Goal: Task Accomplishment & Management: Use online tool/utility

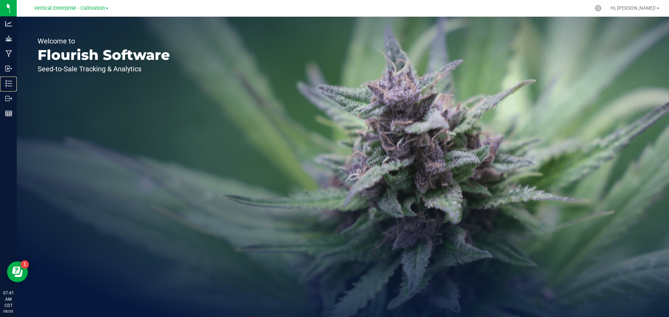
click at [0, 0] on p "Inventory" at bounding box center [0, 0] width 0 height 0
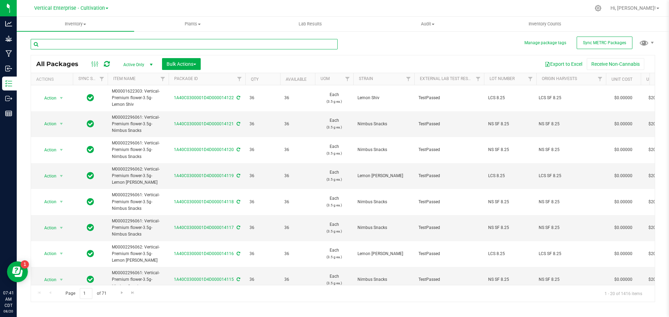
click at [91, 46] on input "text" at bounding box center [184, 44] width 307 height 10
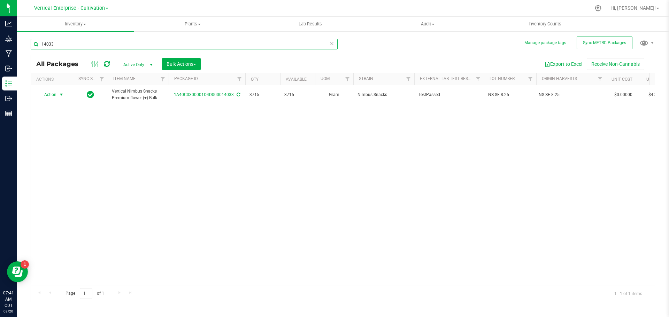
type input "14033"
click at [55, 94] on span "Action" at bounding box center [47, 95] width 19 height 10
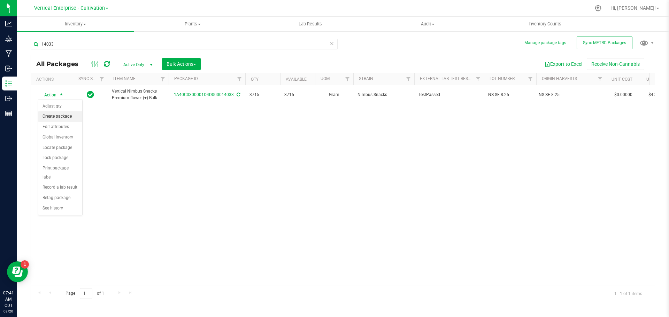
click at [64, 113] on li "Create package" at bounding box center [60, 117] width 44 height 10
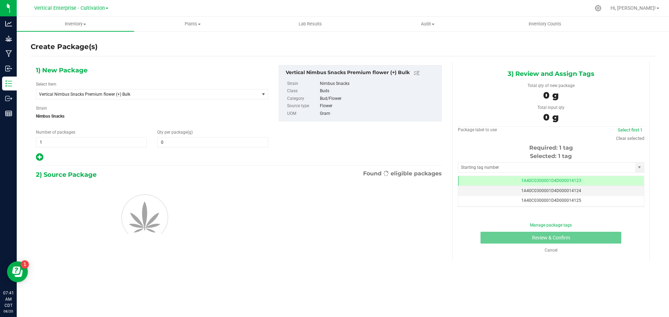
type input "0.0000"
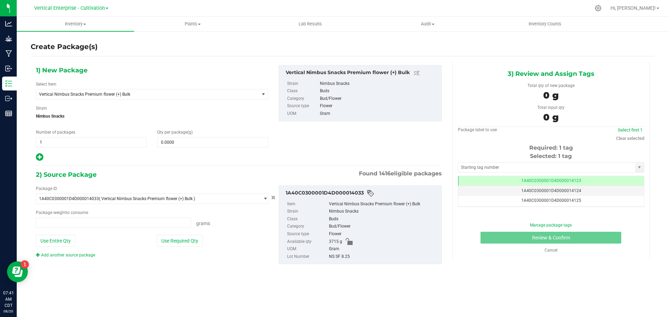
type input "0.0000 g"
click at [102, 93] on span "Vertical Nimbus Snacks Premium flower (+) Bulk" at bounding box center [143, 94] width 209 height 5
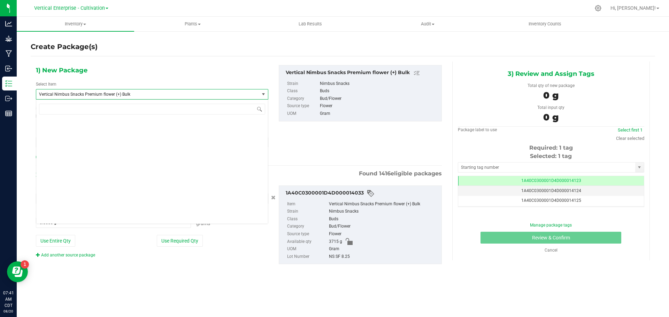
scroll to position [53296, 0]
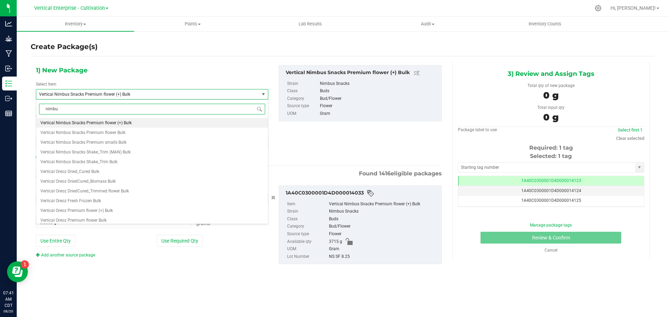
type input "nimbus"
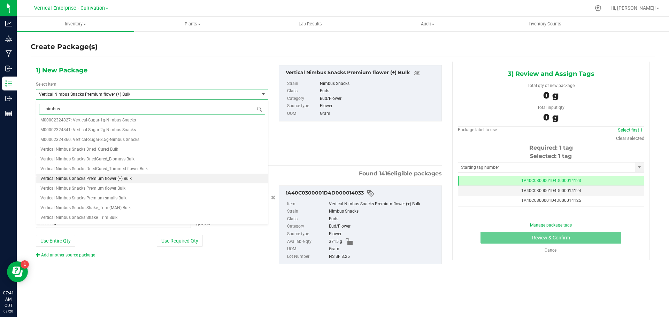
scroll to position [0, 0]
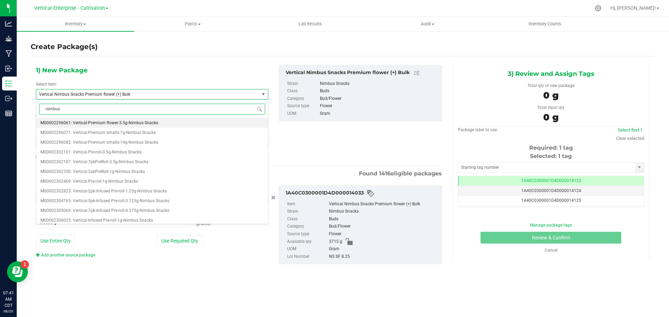
click at [112, 120] on li "M00002296061: Vertical-Premium flower-3.5g-Nimbus Snacks" at bounding box center [152, 123] width 232 height 10
type input "0"
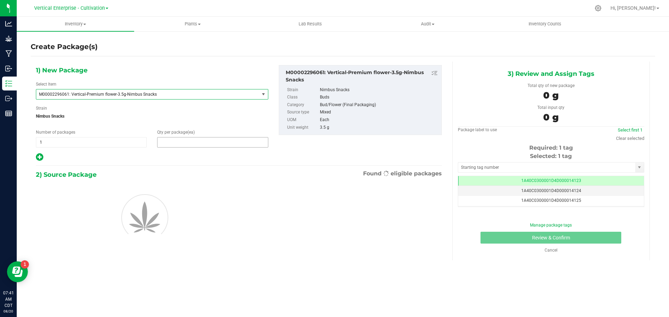
click at [183, 143] on span at bounding box center [212, 142] width 111 height 10
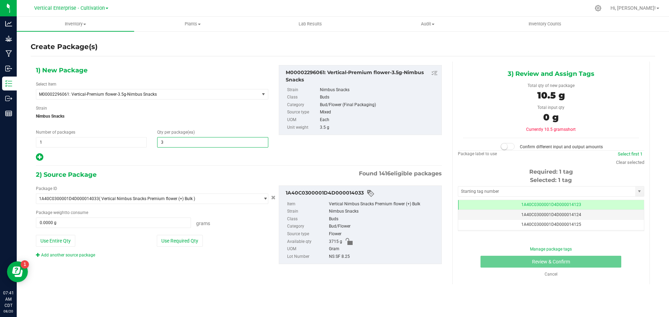
type input "36"
click at [182, 233] on div "Package ID 1A40C0300001D4D000014033 ( Vertical Nimbus Snacks Premium flower (+)…" at bounding box center [152, 222] width 243 height 73
click at [187, 239] on button "Use Required Qty" at bounding box center [180, 241] width 46 height 12
type input "126.0000 g"
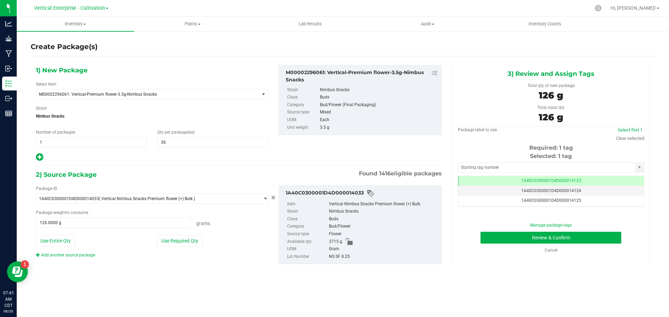
click at [595, 253] on div "Cancel" at bounding box center [551, 250] width 176 height 6
click at [592, 240] on button "Review & Confirm" at bounding box center [551, 238] width 141 height 12
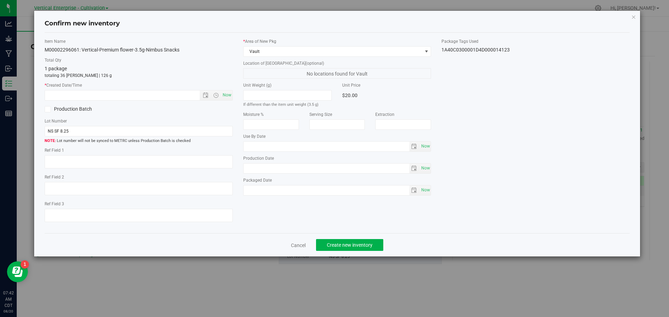
click at [226, 93] on span "Now" at bounding box center [139, 95] width 188 height 10
click at [231, 97] on span "Now" at bounding box center [227, 95] width 12 height 10
type input "[DATE] 7:42 AM"
click at [359, 251] on button "Create new inventory" at bounding box center [349, 245] width 67 height 12
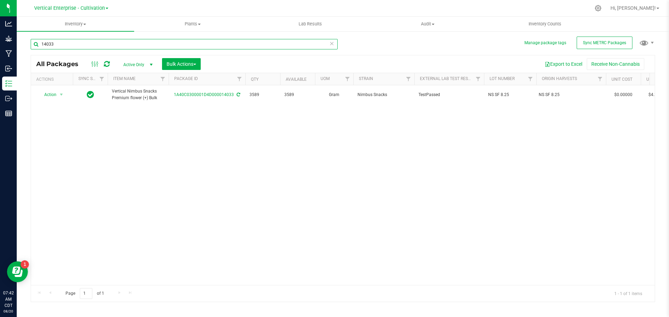
click at [61, 47] on input "14033" at bounding box center [184, 44] width 307 height 10
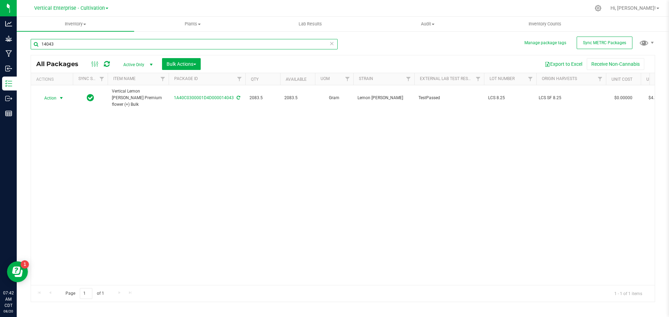
type input "14043"
click at [55, 96] on span "Action" at bounding box center [47, 98] width 19 height 10
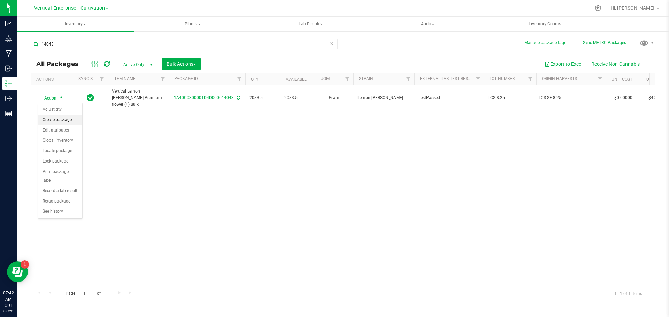
click at [54, 117] on li "Create package" at bounding box center [60, 120] width 44 height 10
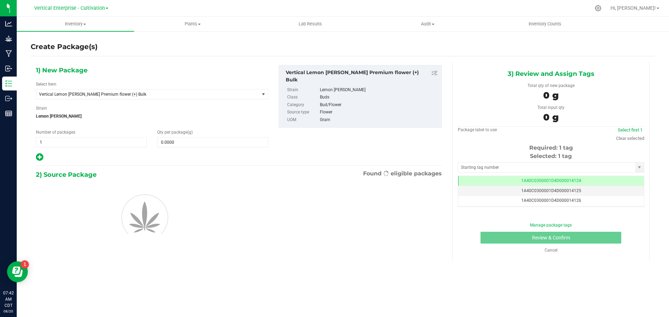
scroll to position [0, 0]
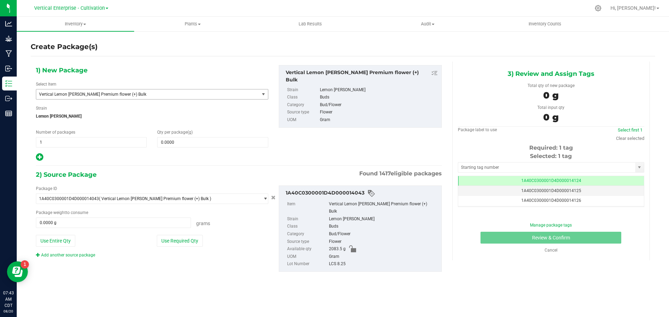
click at [109, 95] on span "Vertical Lemon [PERSON_NAME] Premium flower (+) Bulk" at bounding box center [143, 94] width 209 height 5
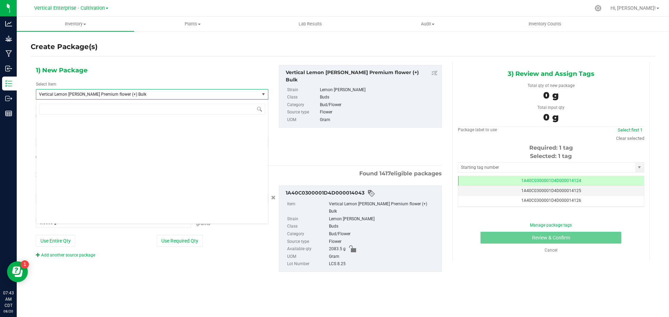
scroll to position [52856, 0]
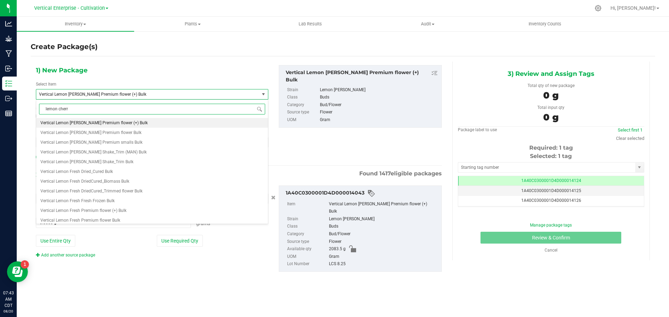
type input "lemon cherry"
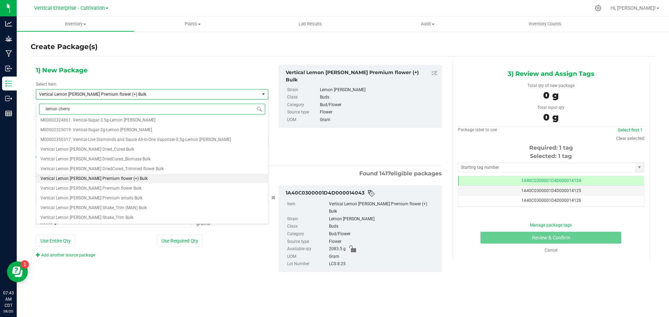
scroll to position [0, 0]
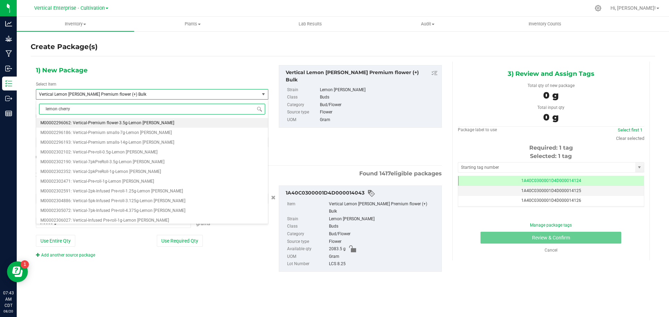
click at [113, 123] on span "M00002296062: Vertical-Premium flower-3.5g-Lemon [PERSON_NAME]" at bounding box center [107, 123] width 134 height 5
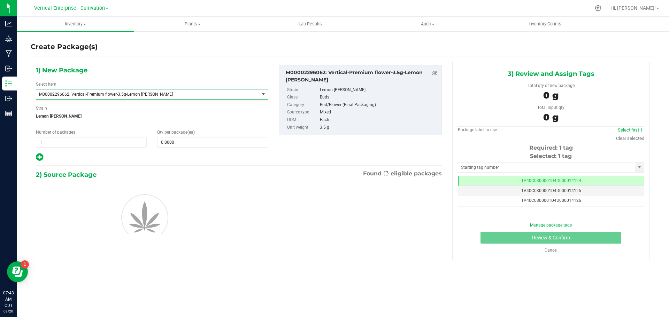
type input "0"
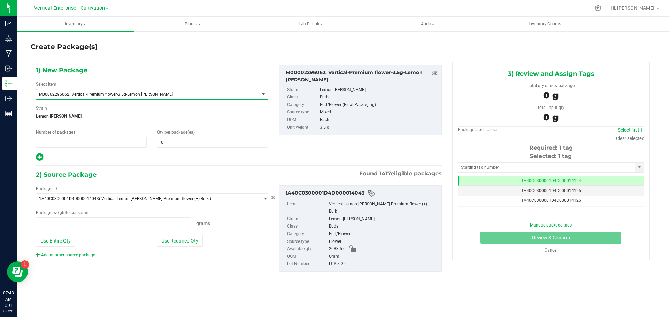
type input "0.0000 g"
click at [192, 137] on div "Qty per package (ea) 0 0" at bounding box center [212, 138] width 121 height 18
click at [192, 142] on span "0 0" at bounding box center [212, 142] width 111 height 10
type input "0"
click at [55, 147] on span "1 1" at bounding box center [91, 142] width 111 height 10
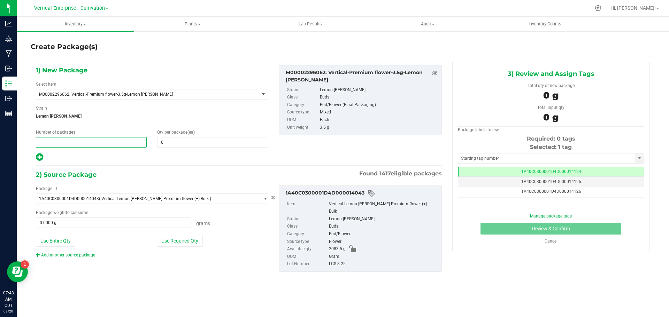
type input "2"
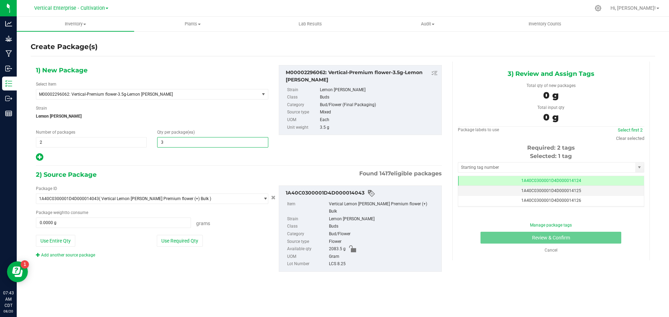
type input "36"
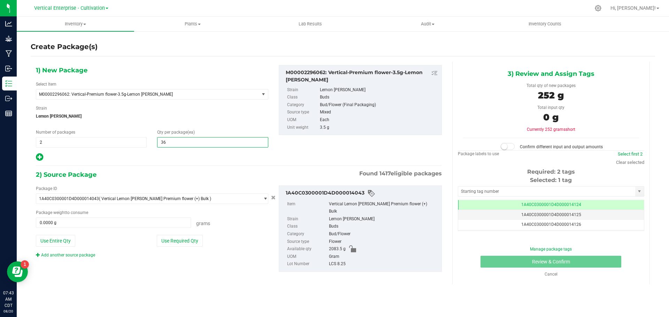
type input "36"
click at [238, 239] on div "Use Required Qty" at bounding box center [213, 241] width 112 height 12
click at [202, 243] on button "Use Required Qty" at bounding box center [180, 241] width 46 height 12
type input "252.0000 g"
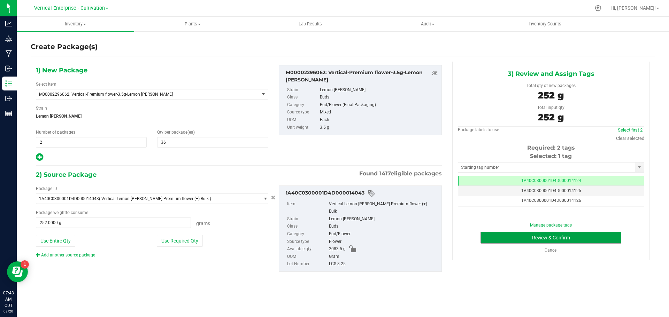
click at [569, 237] on button "Review & Confirm" at bounding box center [551, 238] width 141 height 12
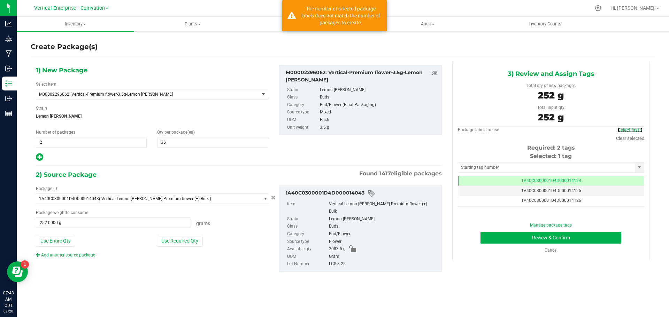
click at [636, 130] on link "Select first 2" at bounding box center [630, 130] width 25 height 5
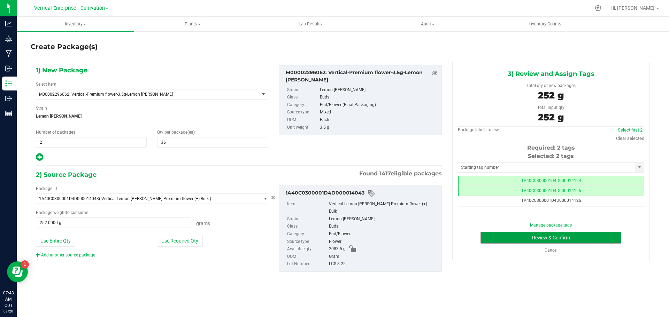
click at [573, 240] on button "Review & Confirm" at bounding box center [551, 238] width 141 height 12
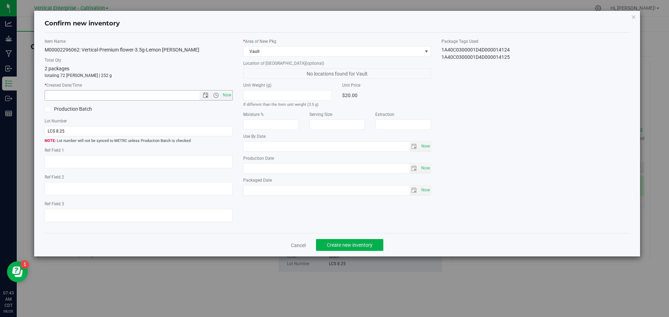
click at [230, 98] on span "Now" at bounding box center [227, 95] width 12 height 10
type input "[DATE] 7:43 AM"
click at [358, 243] on span "Create new inventory" at bounding box center [350, 246] width 46 height 6
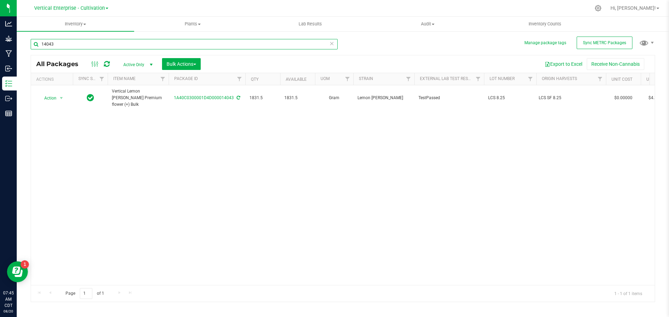
click at [131, 42] on input "14043" at bounding box center [184, 44] width 307 height 10
type input "1"
